Goal: Information Seeking & Learning: Learn about a topic

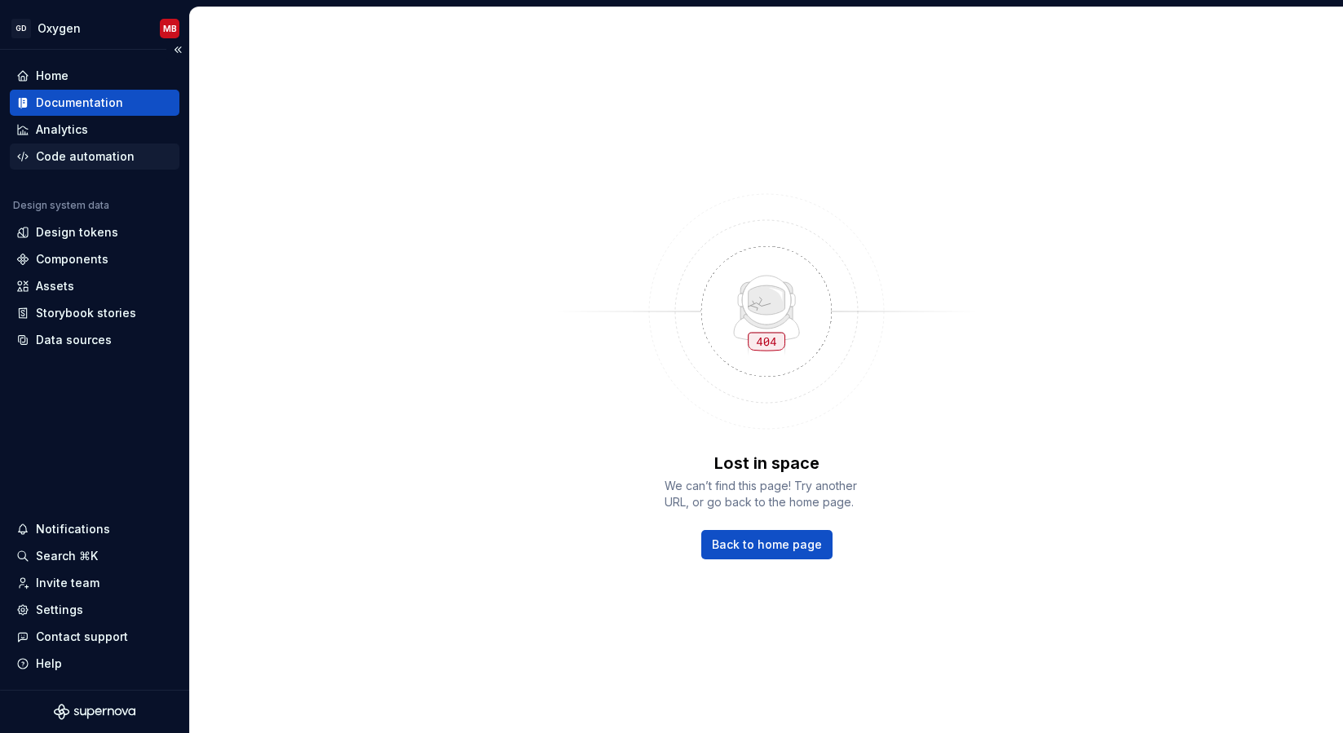
click at [76, 149] on div "Code automation" at bounding box center [85, 156] width 99 height 16
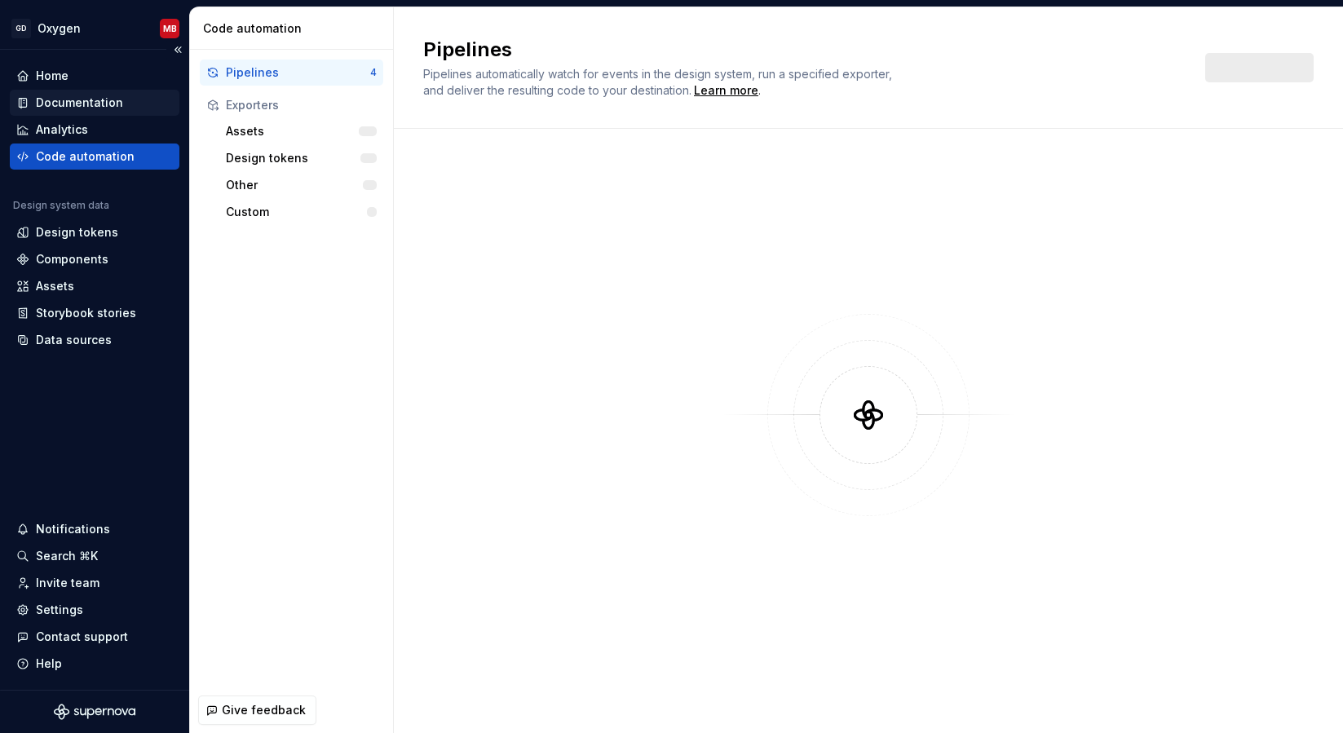
click at [85, 105] on div "Documentation" at bounding box center [79, 103] width 87 height 16
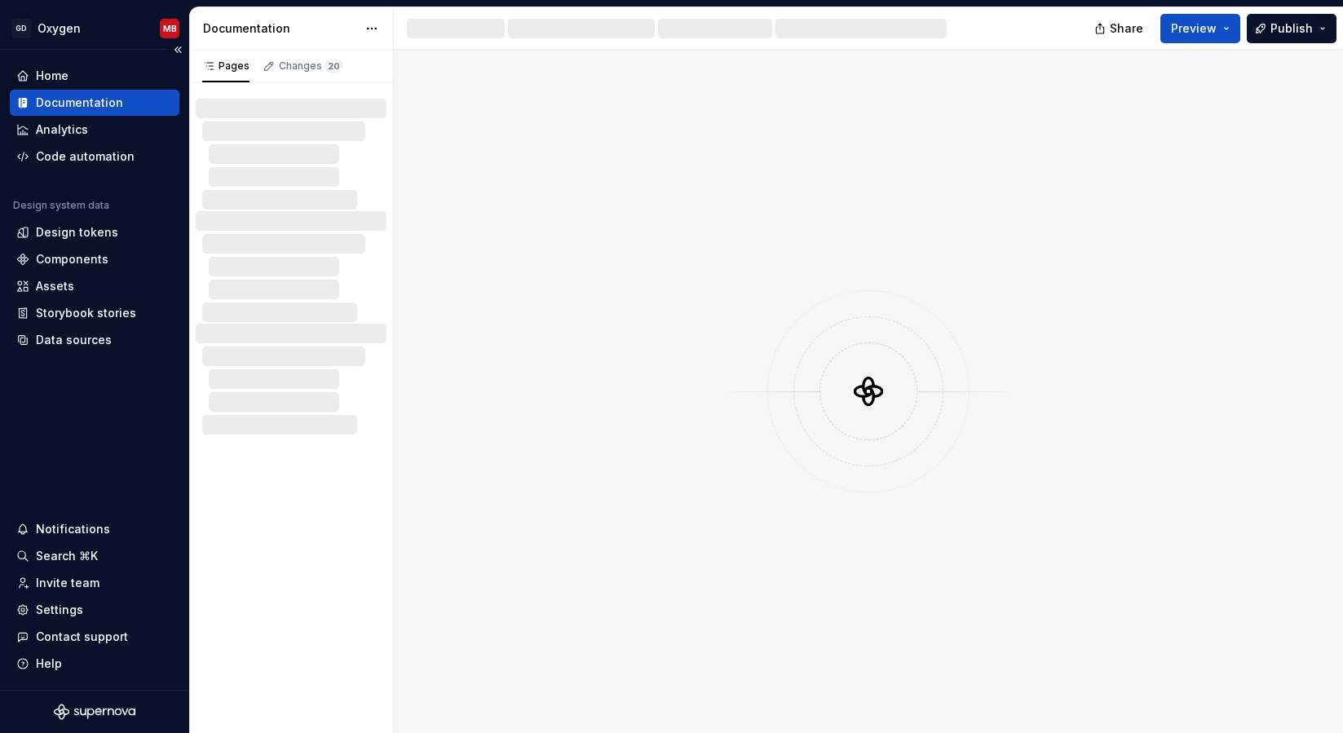
type textarea "*"
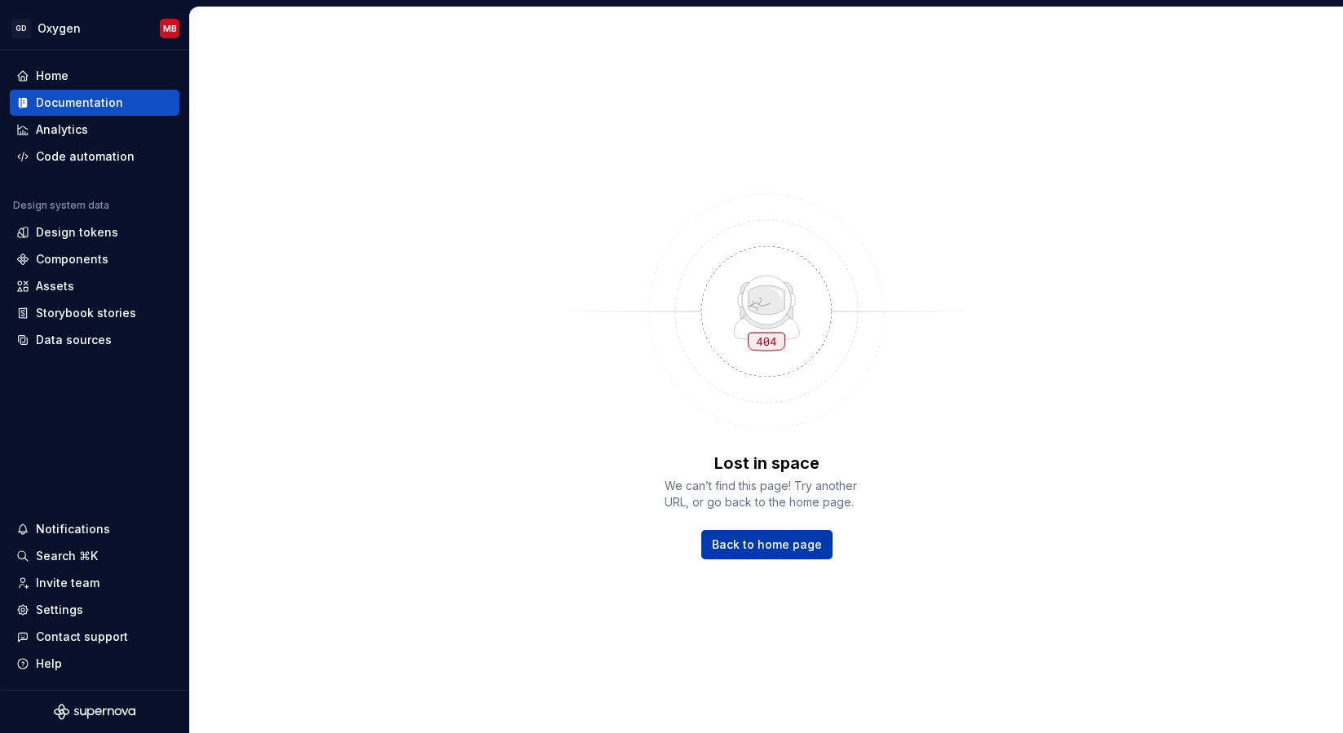
click at [776, 550] on span "Back to home page" at bounding box center [767, 544] width 110 height 16
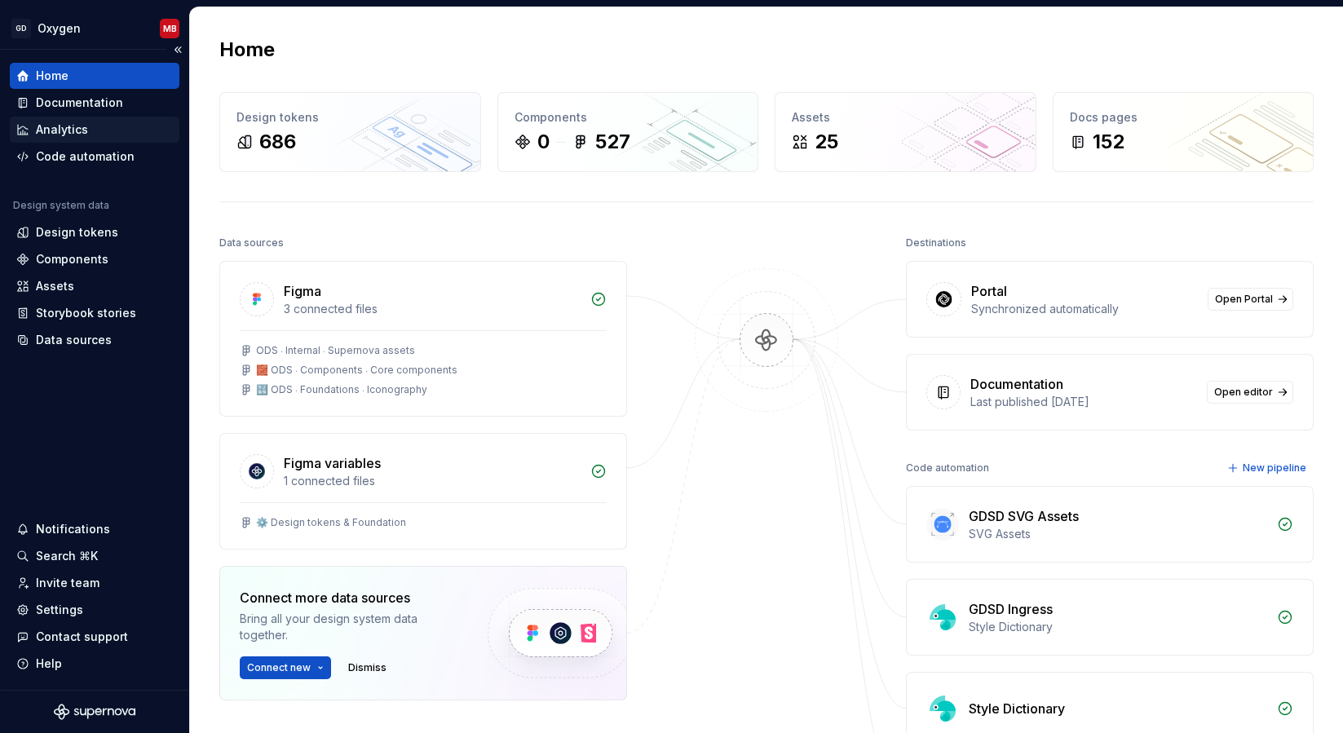
click at [79, 124] on div "Analytics" at bounding box center [62, 129] width 52 height 16
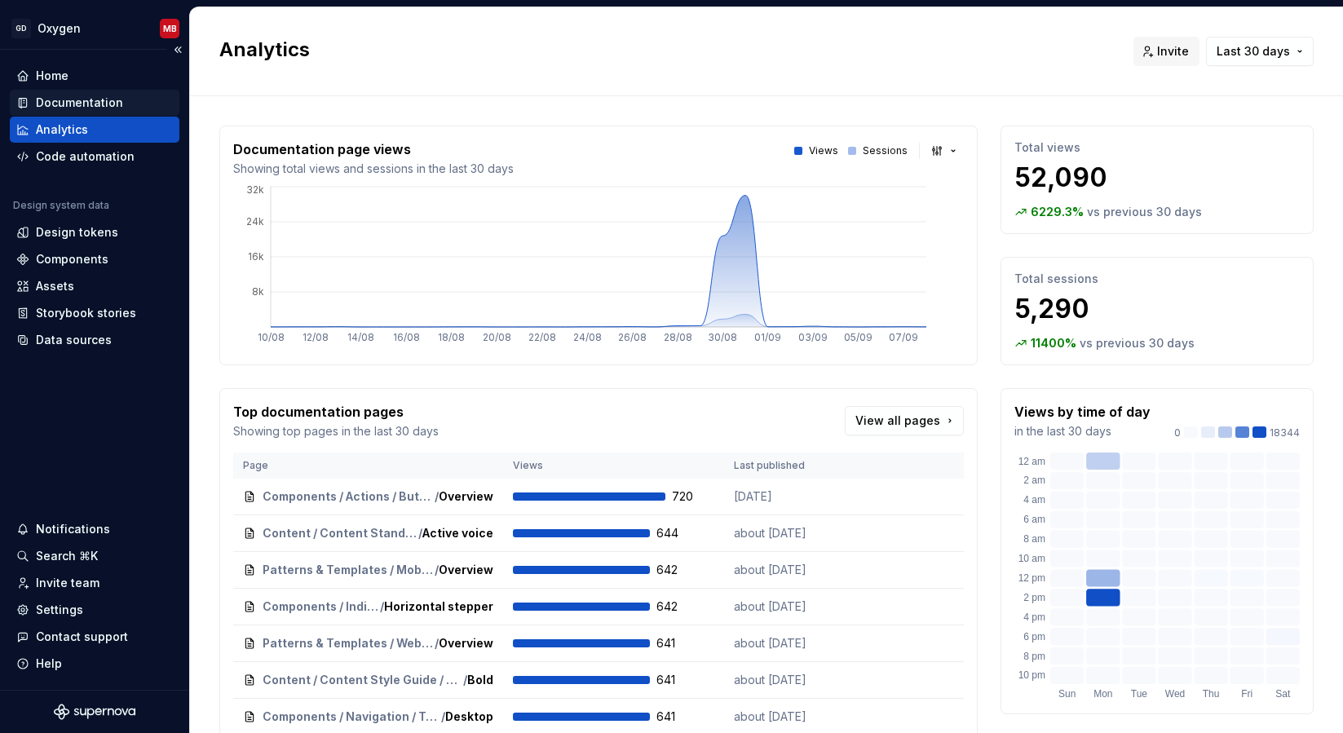
click at [104, 101] on div "Documentation" at bounding box center [79, 103] width 87 height 16
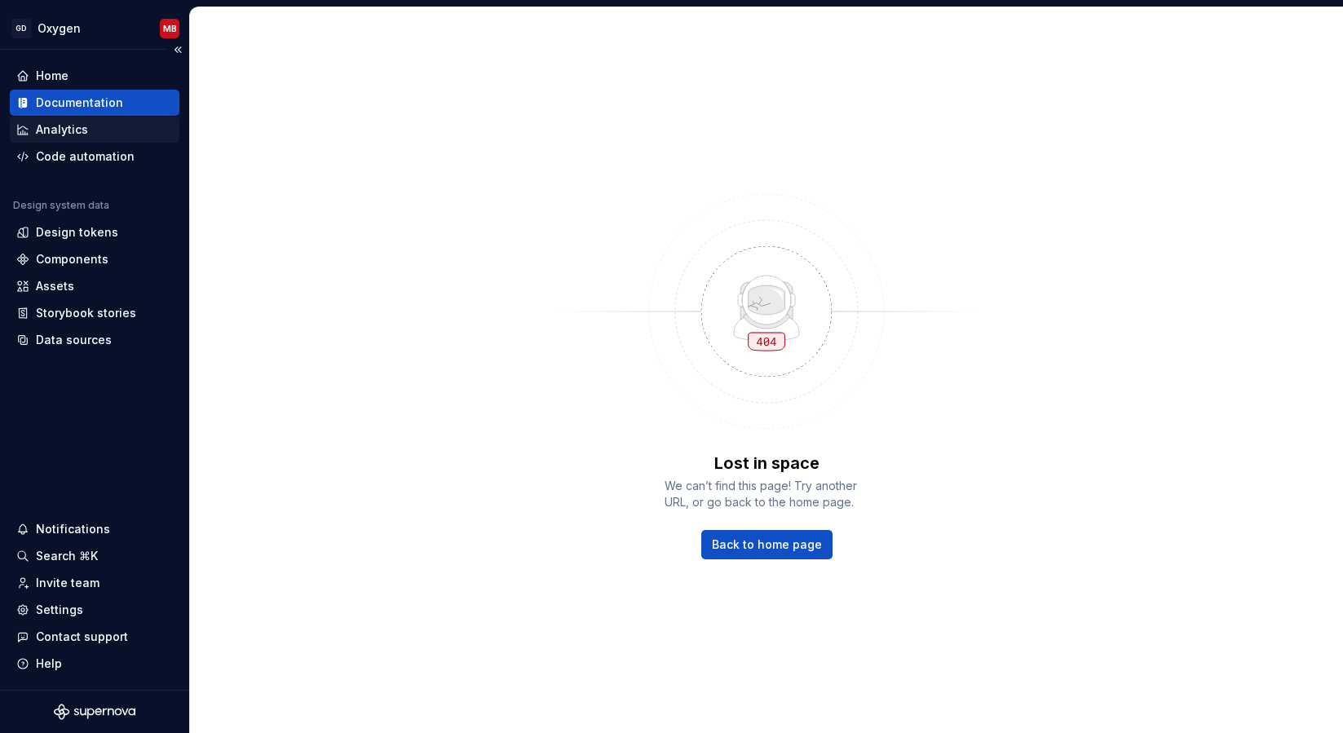
click at [49, 126] on div "Analytics" at bounding box center [62, 129] width 52 height 16
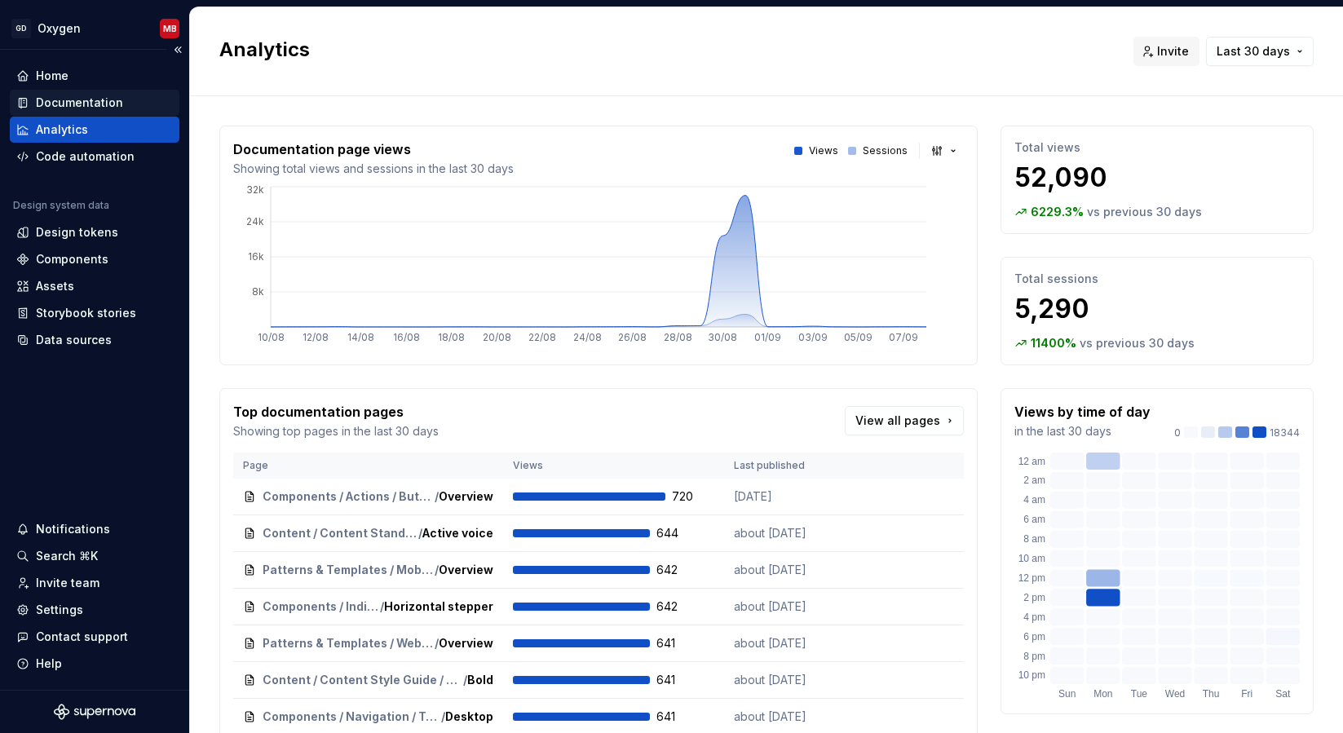
click at [76, 102] on div "Documentation" at bounding box center [79, 103] width 87 height 16
type textarea "*"
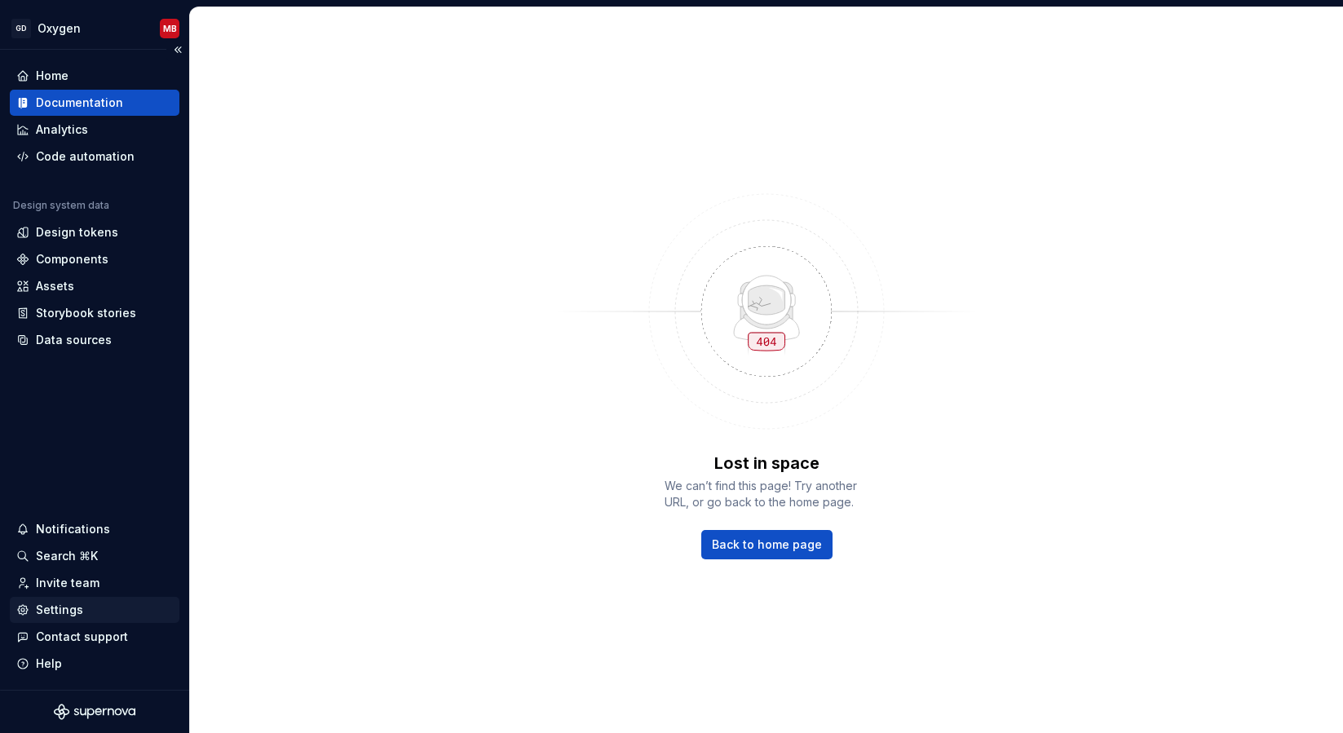
click at [72, 609] on div "Settings" at bounding box center [59, 610] width 47 height 16
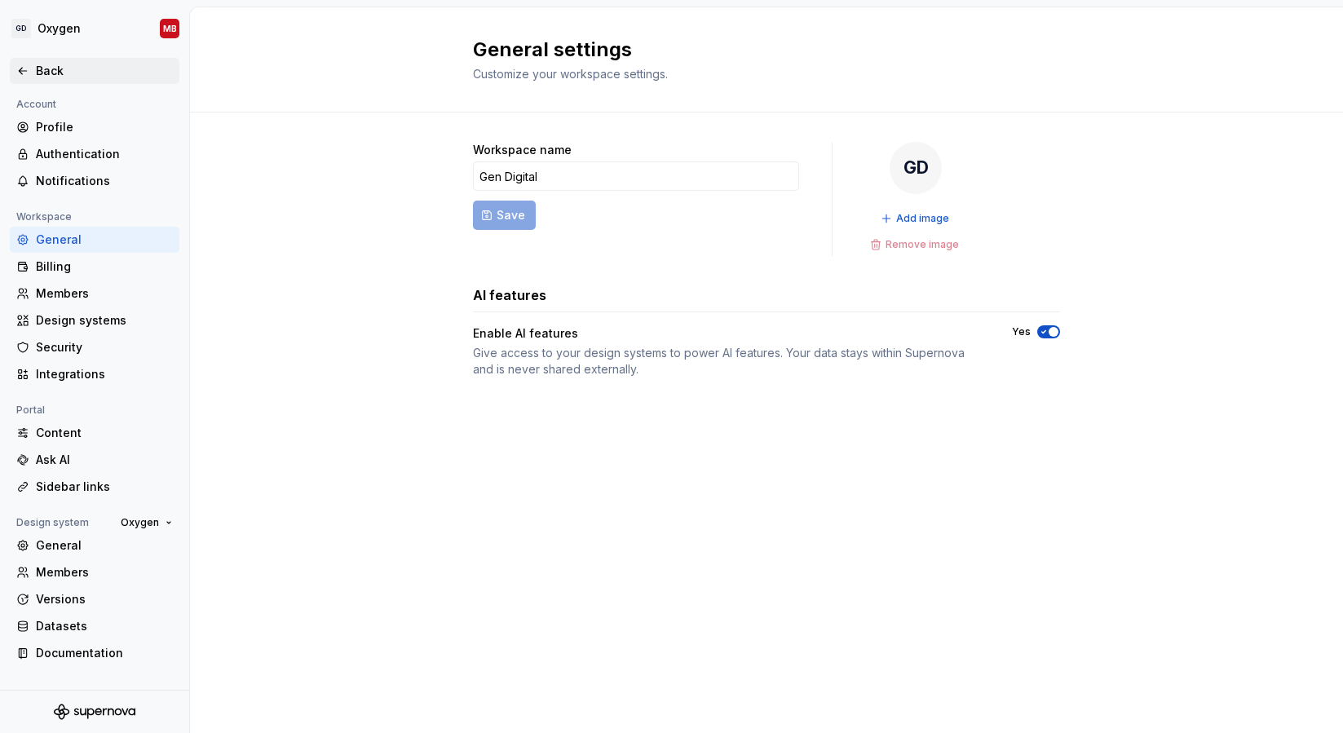
click at [48, 73] on div "Back" at bounding box center [104, 71] width 137 height 16
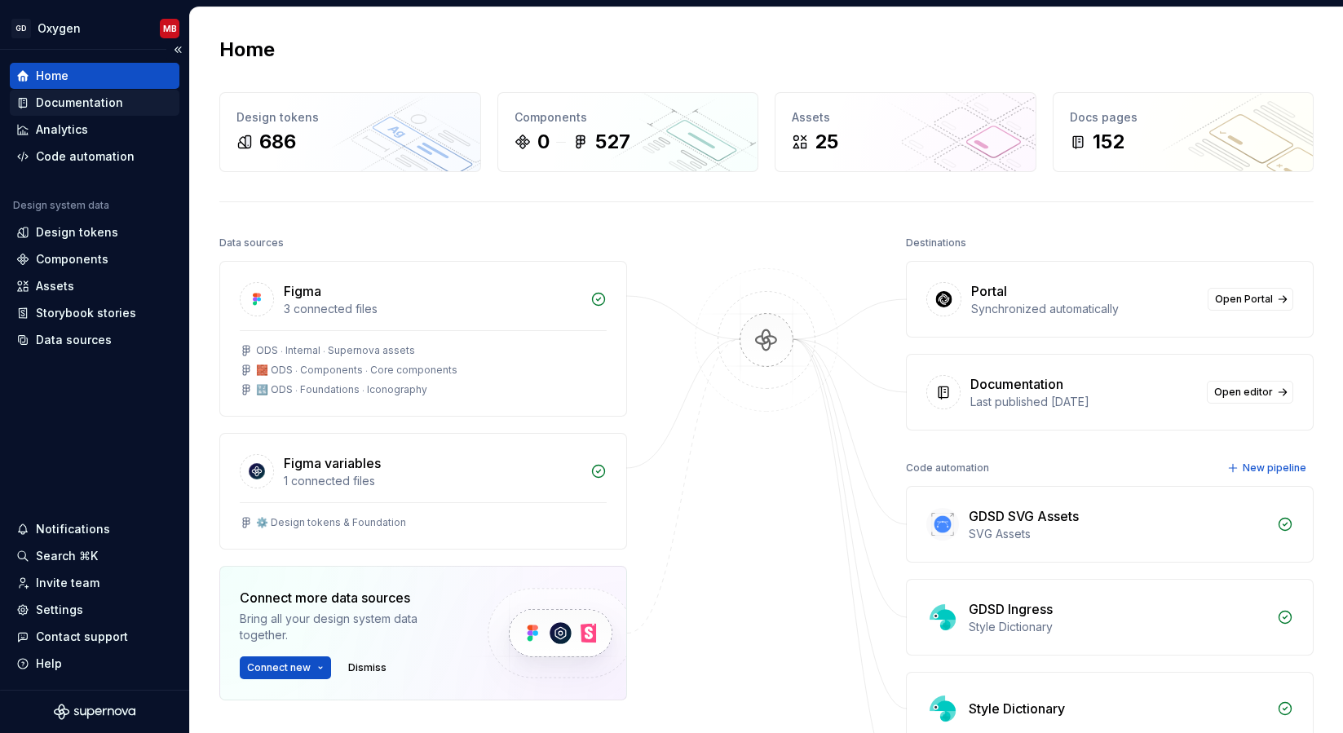
click at [57, 103] on div "Documentation" at bounding box center [79, 103] width 87 height 16
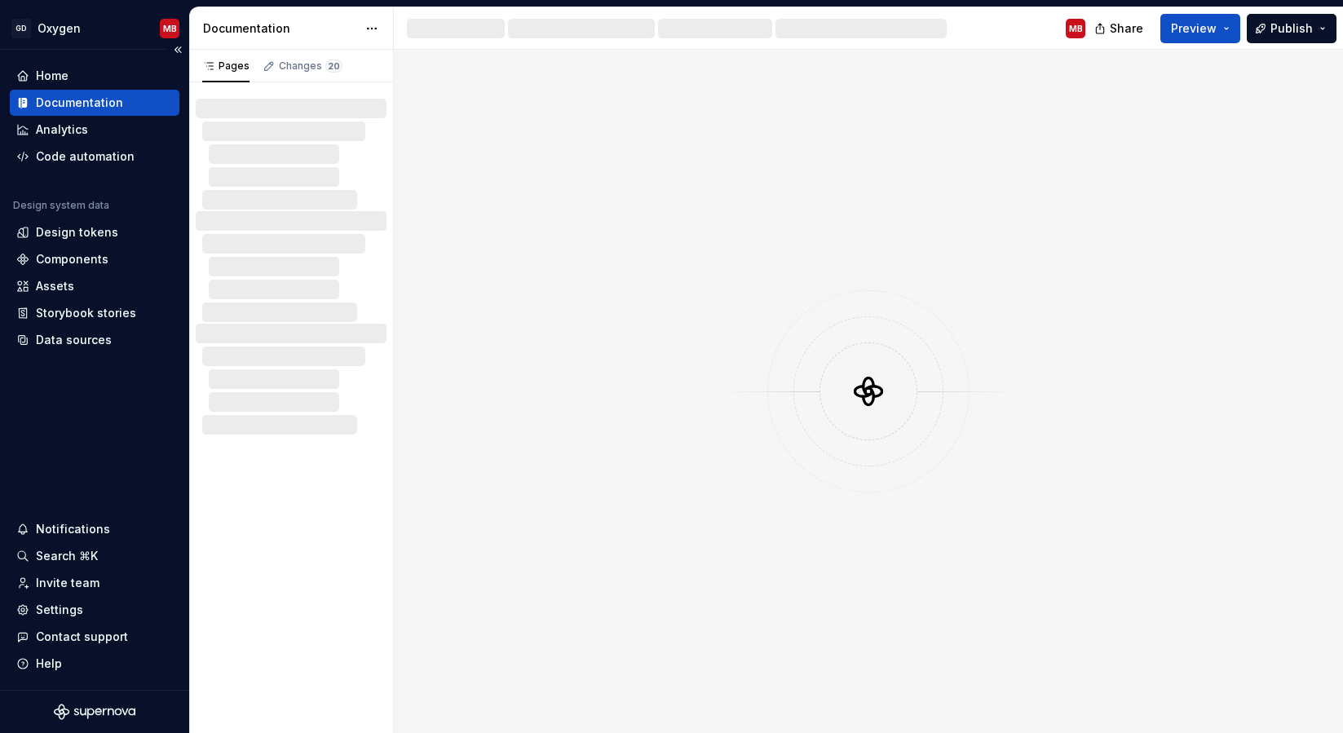
type textarea "*"
